Goal: Task Accomplishment & Management: Manage account settings

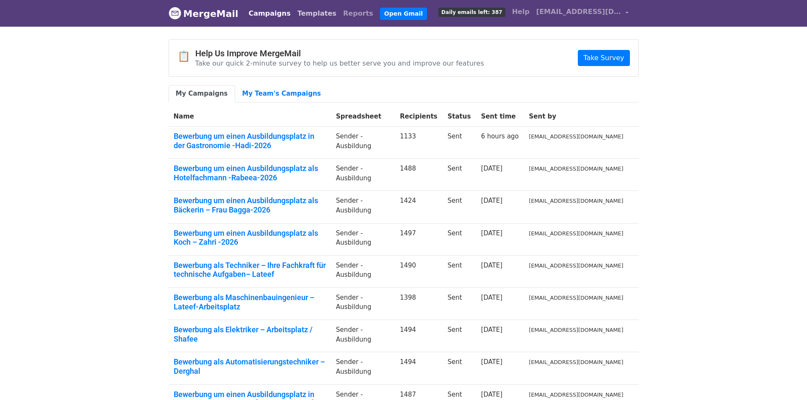
click at [301, 12] on link "Templates" at bounding box center [317, 13] width 46 height 17
click at [257, 14] on link "Campaigns" at bounding box center [269, 13] width 49 height 17
click at [259, 11] on link "Campaigns" at bounding box center [269, 13] width 49 height 17
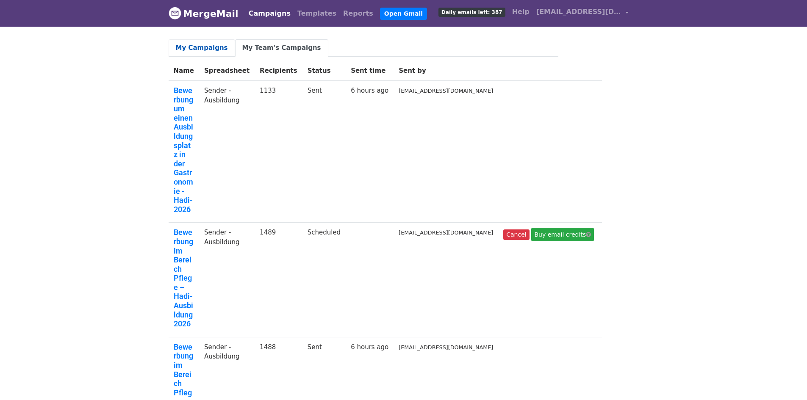
click at [194, 49] on link "My Campaigns" at bounding box center [202, 47] width 66 height 17
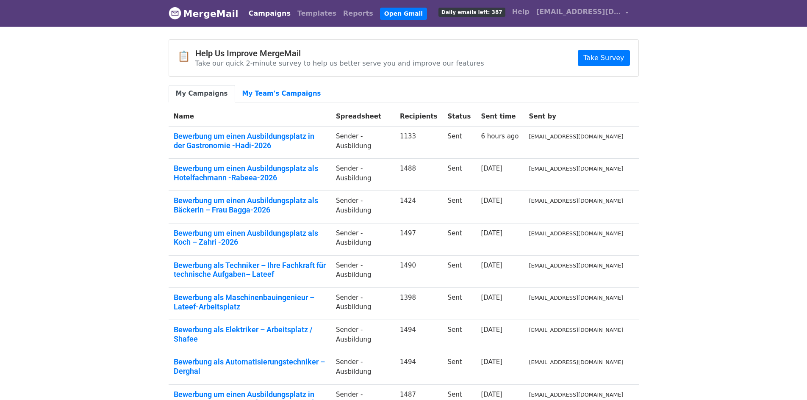
drag, startPoint x: 0, startPoint y: 0, endPoint x: 260, endPoint y: 45, distance: 264.3
click at [260, 45] on div "📋 Help Us Improve MergeMail Take our quick 2-minute survey to help us better se…" at bounding box center [403, 58] width 469 height 36
click at [267, 92] on link "My Team's Campaigns" at bounding box center [281, 93] width 93 height 17
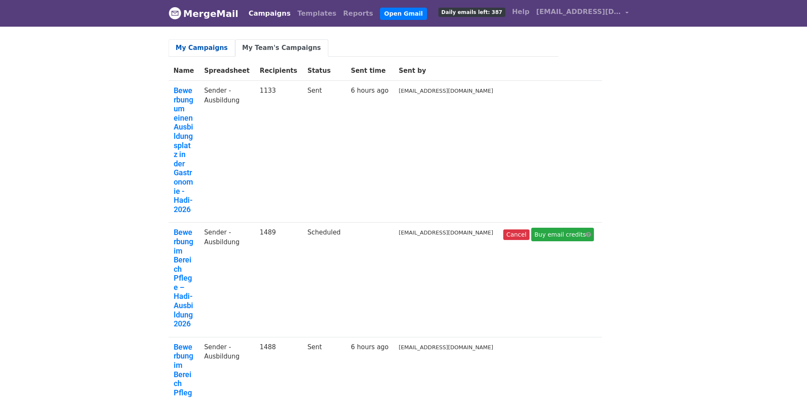
click at [187, 50] on link "My Campaigns" at bounding box center [202, 47] width 66 height 17
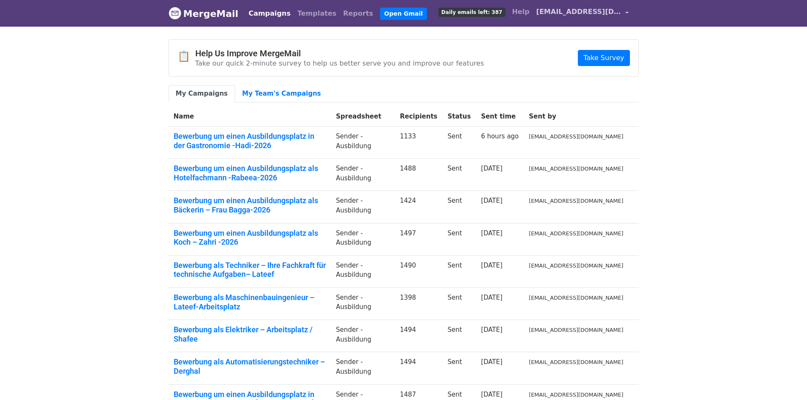
click at [628, 7] on link "[EMAIL_ADDRESS][DOMAIN_NAME]" at bounding box center [582, 13] width 99 height 20
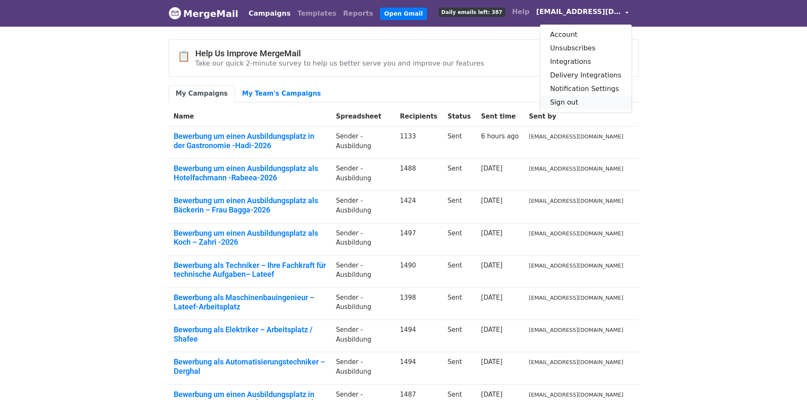
click at [582, 105] on link "Sign out" at bounding box center [585, 103] width 91 height 14
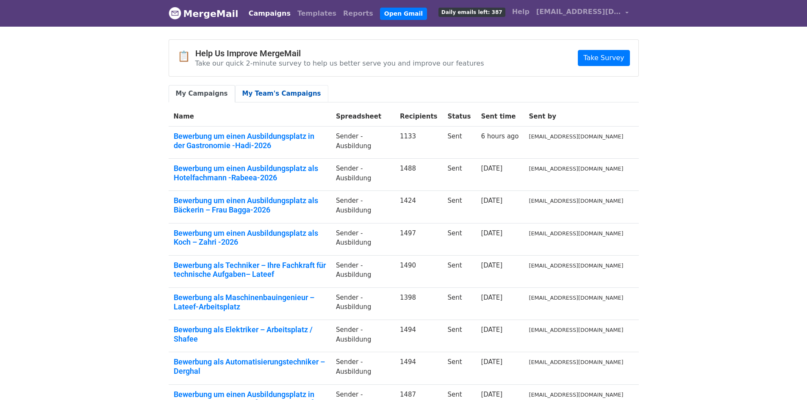
click at [255, 96] on link "My Team's Campaigns" at bounding box center [281, 93] width 93 height 17
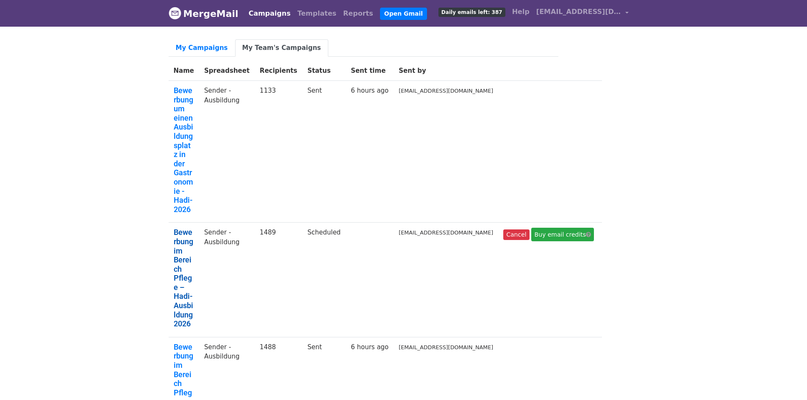
click at [180, 228] on link "Bewerbung im Bereich Pflege – Hadi- Ausbildung 2026" at bounding box center [184, 278] width 20 height 101
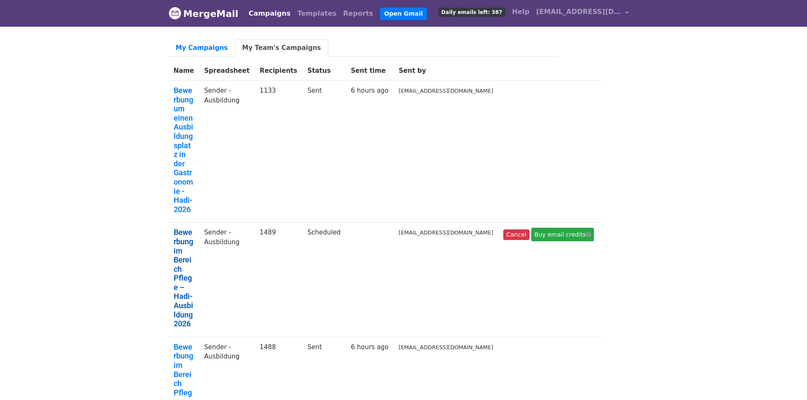
click at [191, 228] on link "Bewerbung im Bereich Pflege – Hadi- Ausbildung 2026" at bounding box center [184, 278] width 20 height 101
click at [178, 228] on link "Bewerbung im Bereich Pflege – Hadi- Ausbildung 2026" at bounding box center [184, 278] width 20 height 101
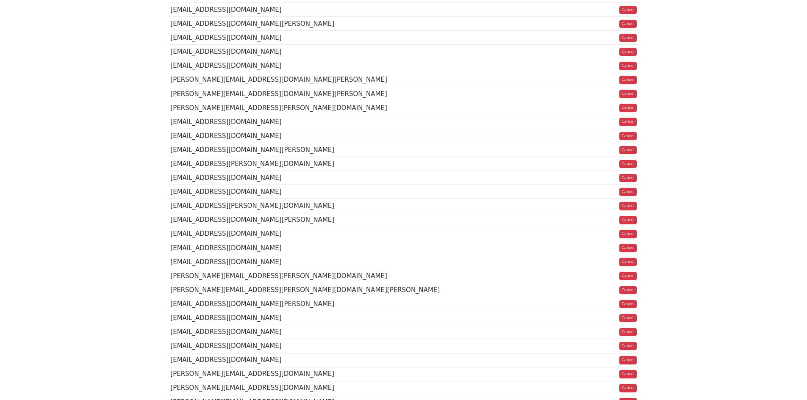
scroll to position [19533, 0]
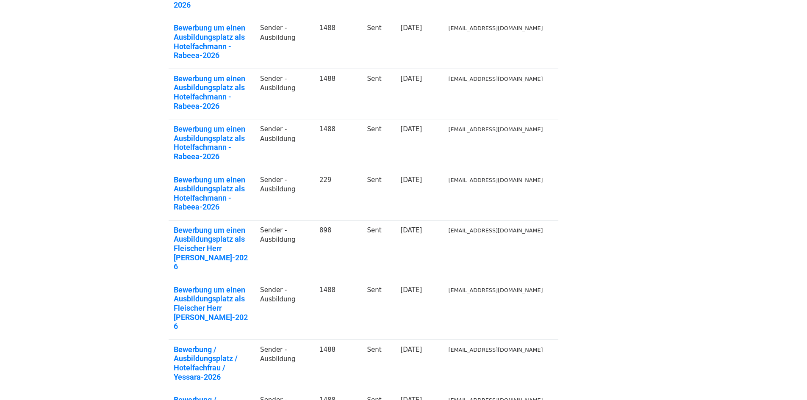
scroll to position [127, 0]
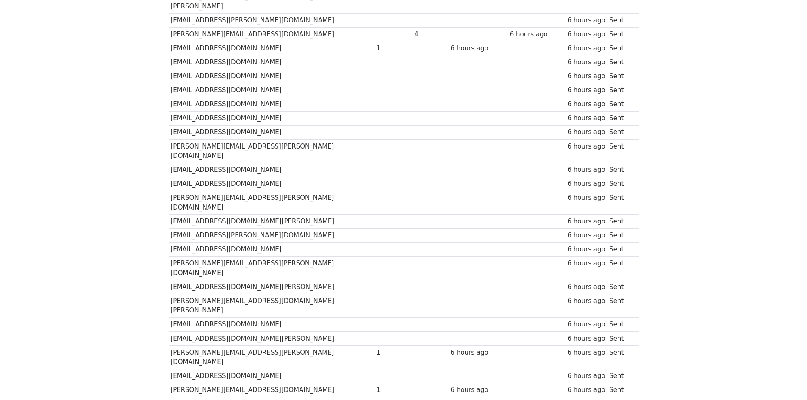
scroll to position [20460, 0]
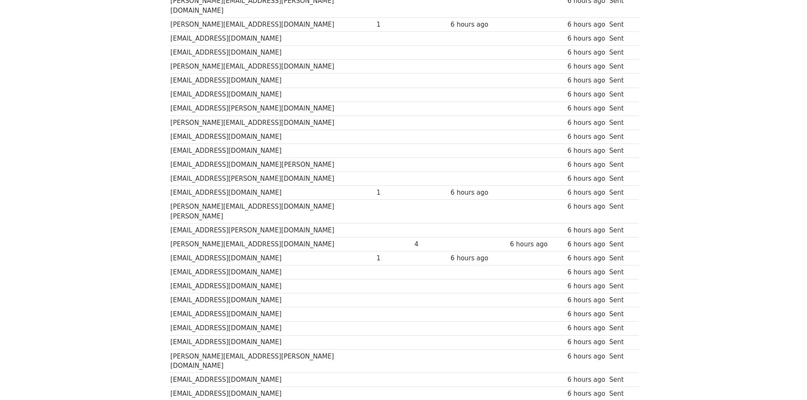
drag, startPoint x: 698, startPoint y: 298, endPoint x: 689, endPoint y: 294, distance: 10.2
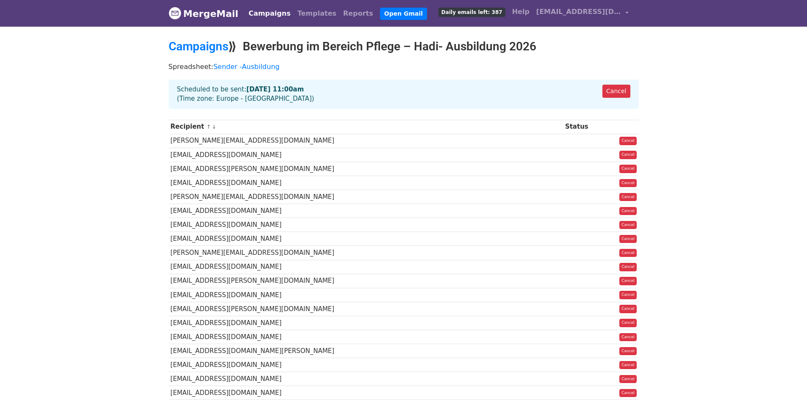
drag, startPoint x: 0, startPoint y: 0, endPoint x: 53, endPoint y: 121, distance: 132.4
